Goal: Navigation & Orientation: Find specific page/section

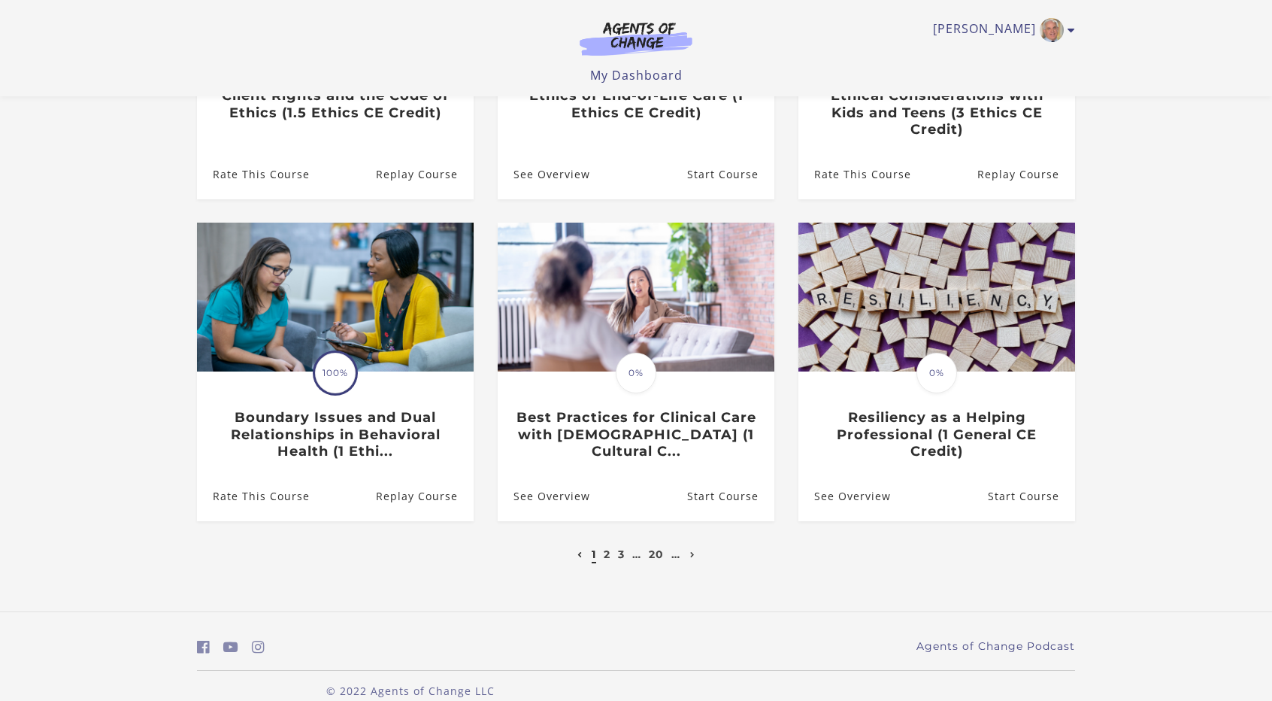
scroll to position [353, 0]
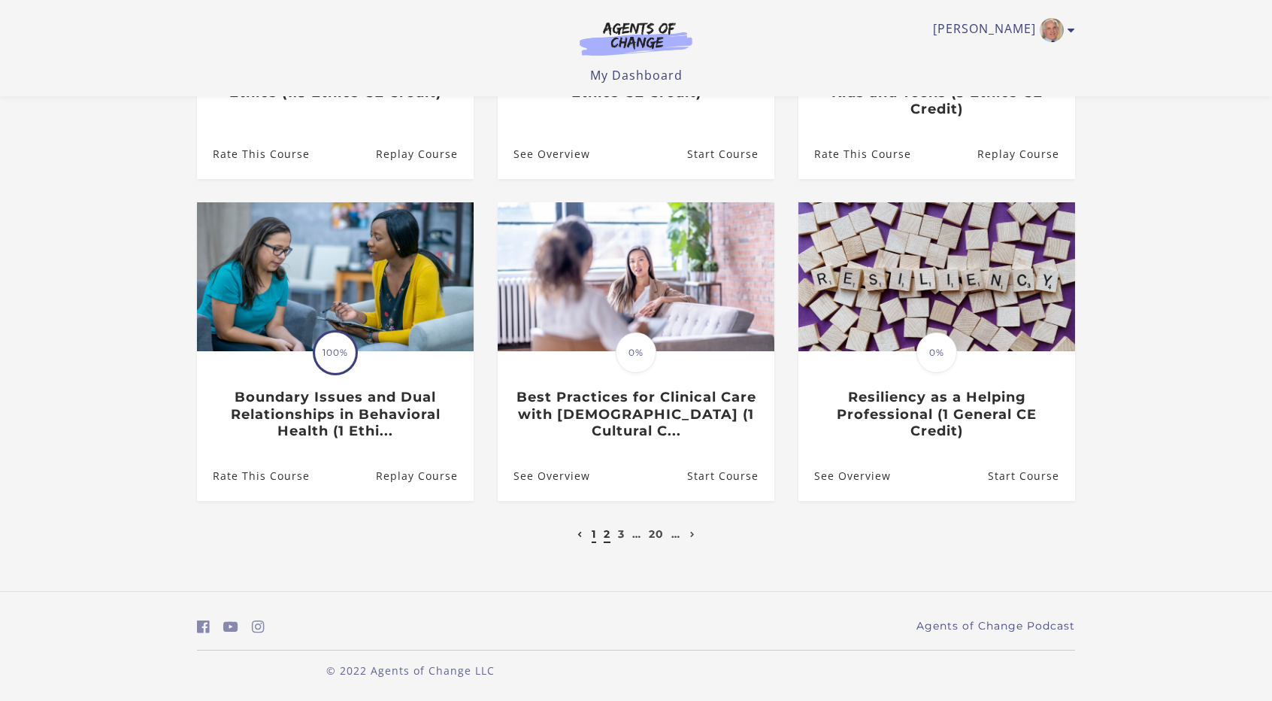
click at [607, 536] on link "2" at bounding box center [607, 534] width 7 height 14
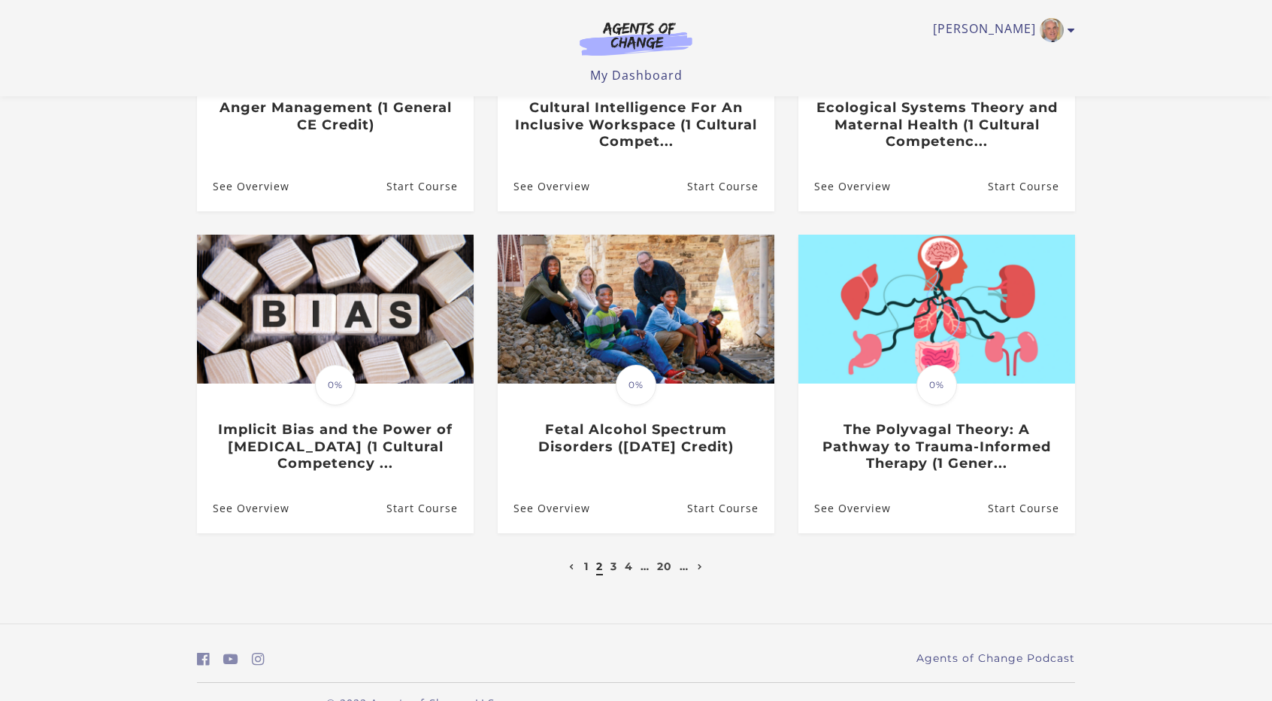
scroll to position [356, 0]
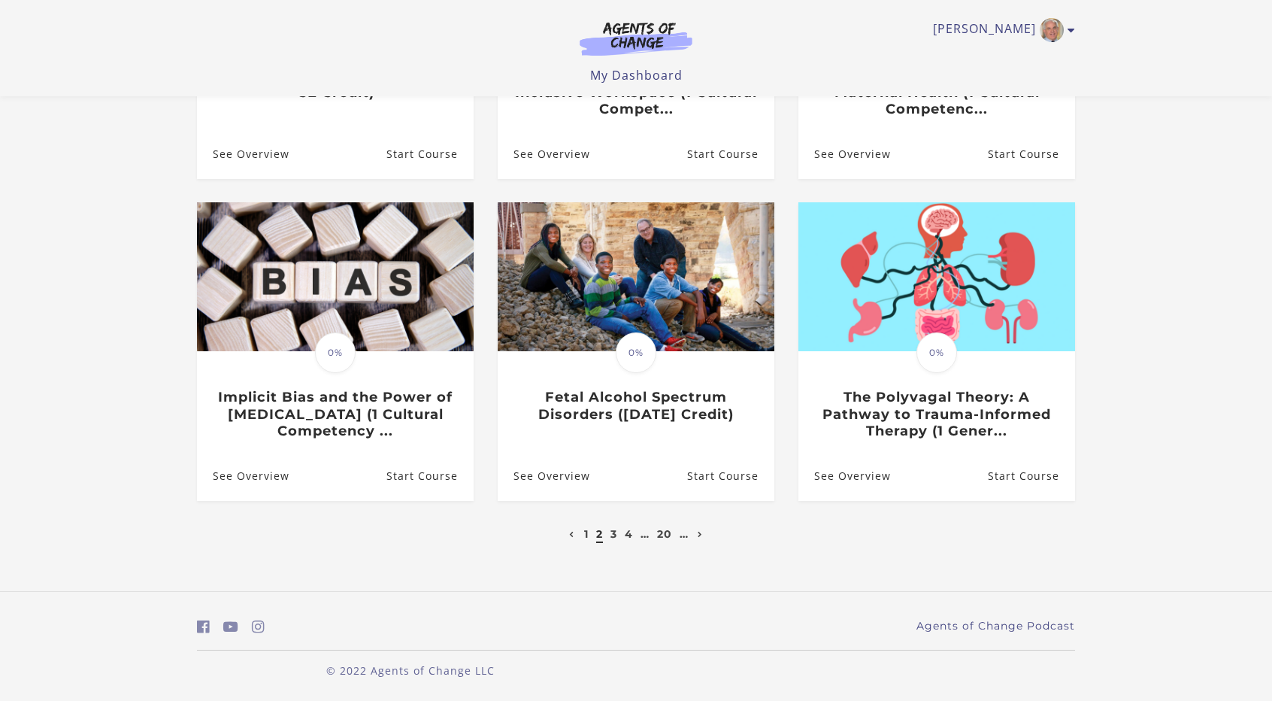
click at [609, 531] on li "3" at bounding box center [613, 534] width 11 height 18
click at [611, 533] on link "3" at bounding box center [613, 534] width 7 height 14
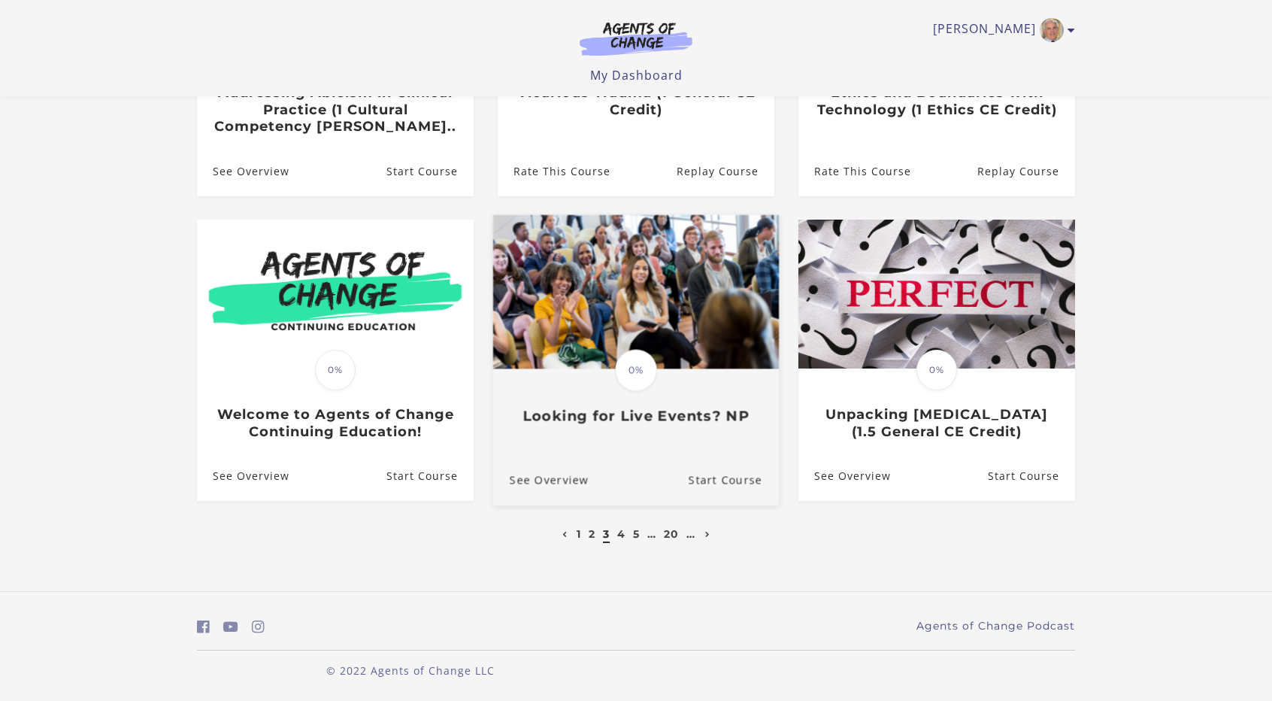
scroll to position [338, 0]
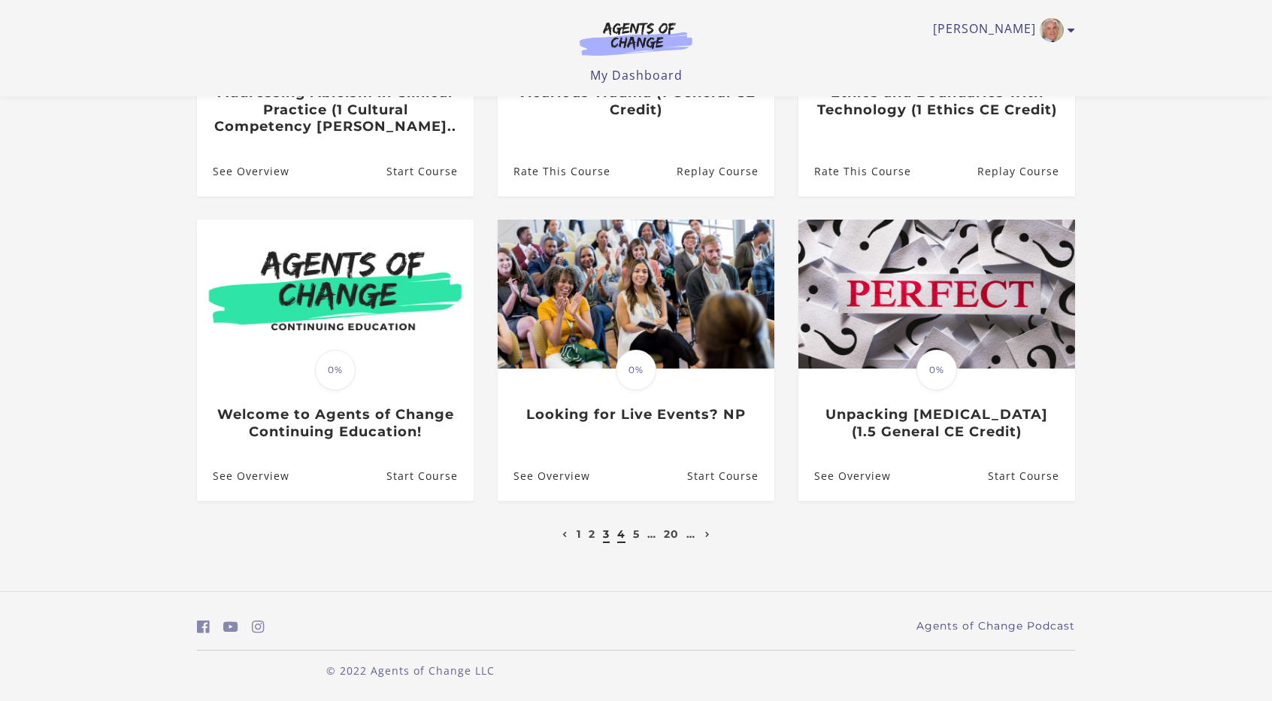
click at [620, 530] on link "4" at bounding box center [621, 534] width 8 height 14
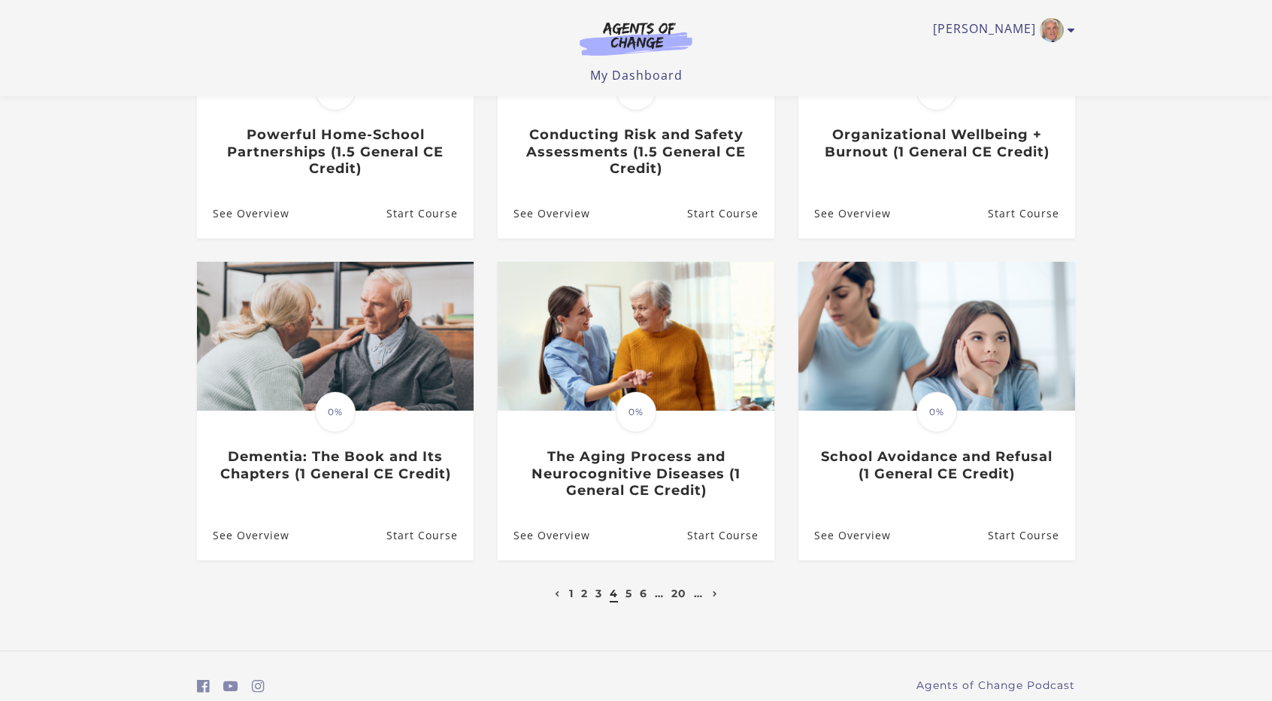
scroll to position [293, 0]
click at [629, 599] on link "5" at bounding box center [629, 593] width 7 height 14
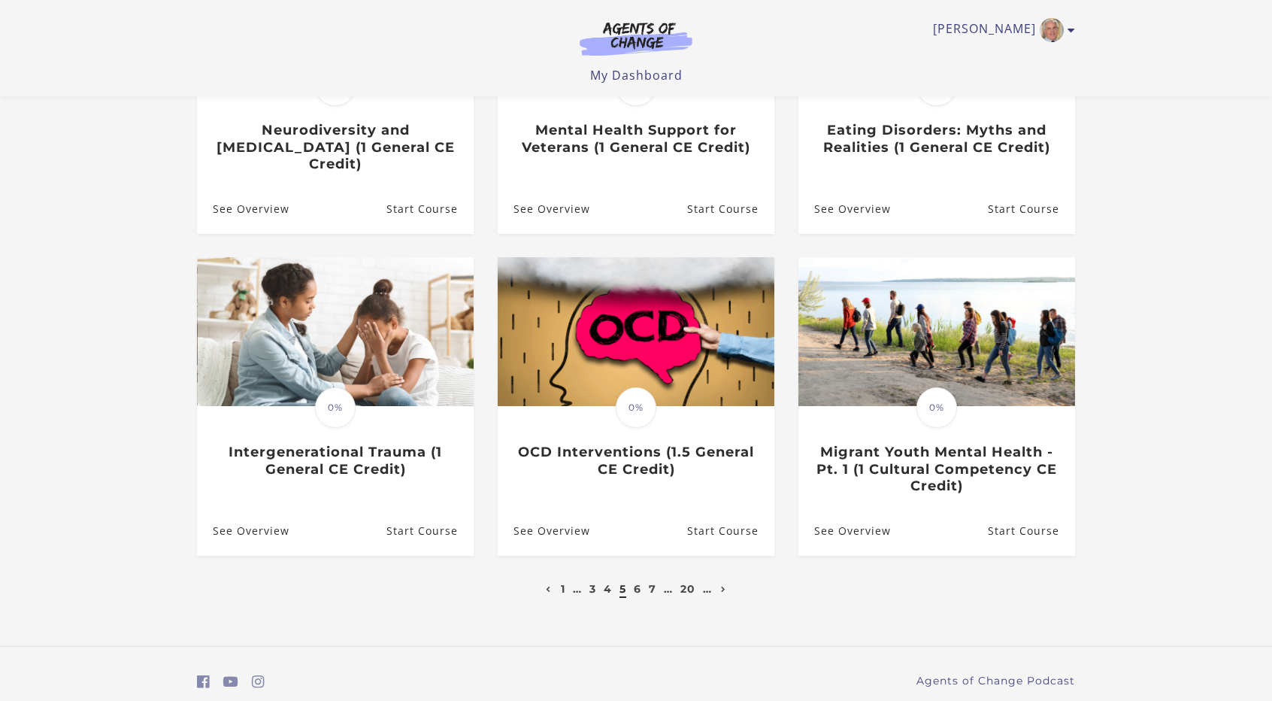
scroll to position [298, 0]
click at [639, 70] on link "My Dashboard" at bounding box center [636, 75] width 92 height 17
